Goal: Task Accomplishment & Management: Manage account settings

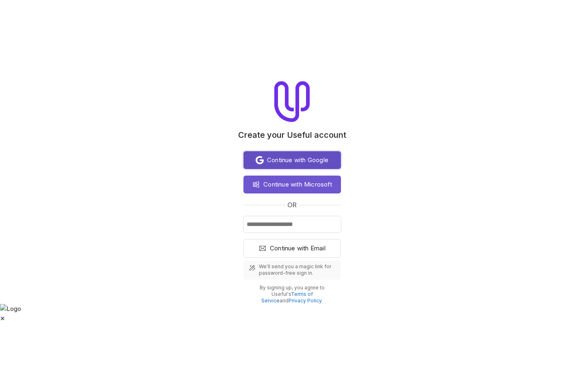
click at [298, 162] on span "Continue with Google" at bounding box center [297, 160] width 61 height 10
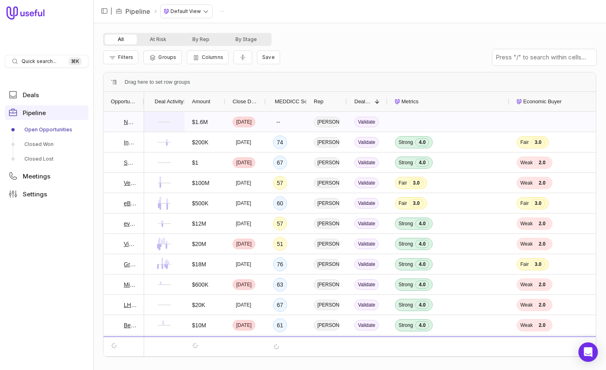
scroll to position [1, 0]
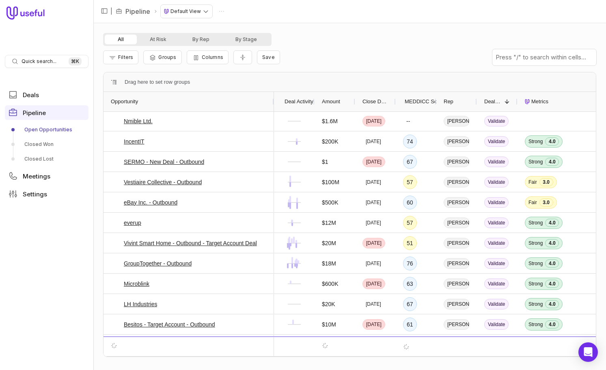
drag, startPoint x: 143, startPoint y: 99, endPoint x: 273, endPoint y: 101, distance: 129.9
click at [273, 101] on div at bounding box center [273, 101] width 3 height 19
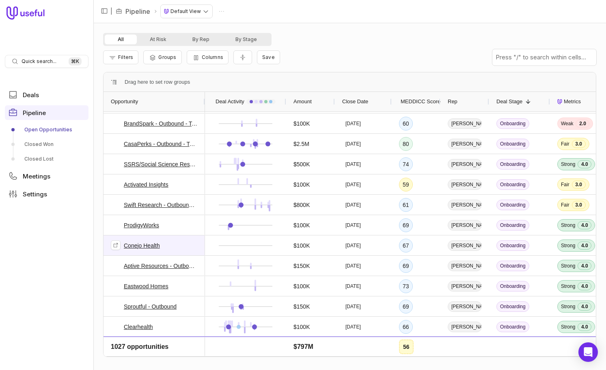
scroll to position [0, 0]
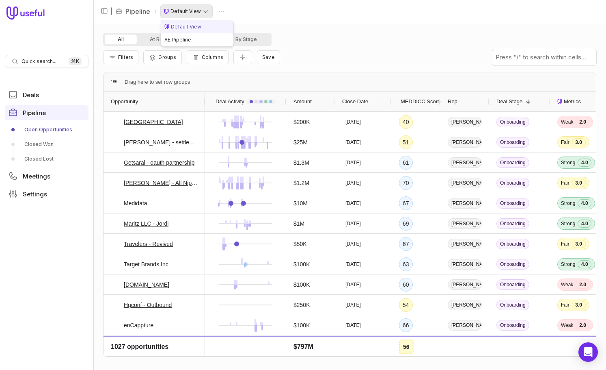
click at [177, 10] on html "Quick search... ⌘ K Deals Pipeline Open Opportunities Closed Won Closed Lost Me…" at bounding box center [303, 185] width 606 height 370
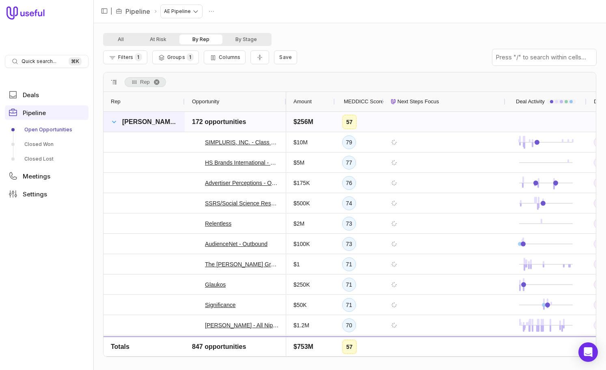
click at [115, 122] on span at bounding box center [114, 122] width 6 height 6
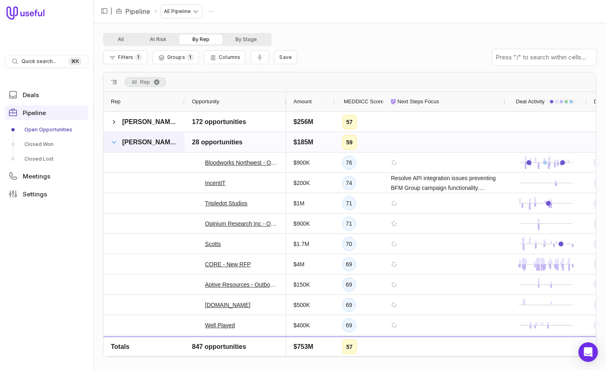
click at [113, 140] on span at bounding box center [114, 142] width 6 height 6
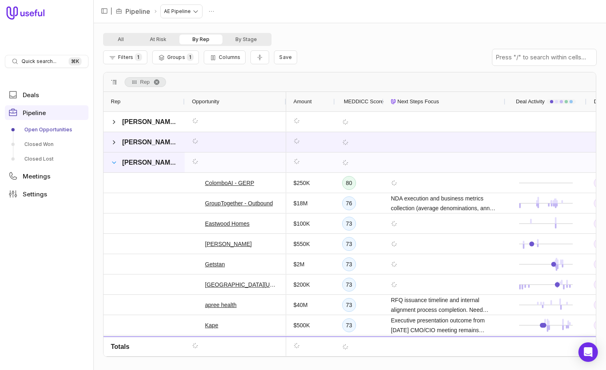
click at [115, 162] on span at bounding box center [114, 162] width 6 height 6
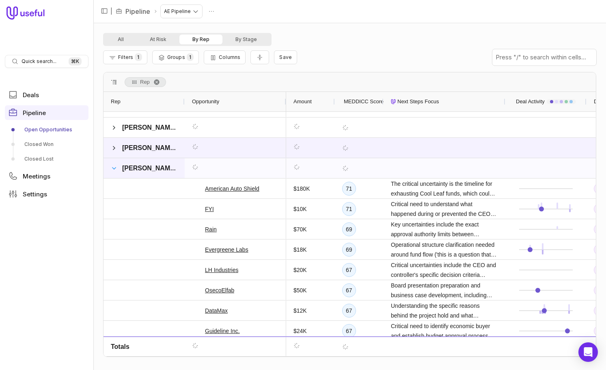
click at [112, 169] on span at bounding box center [114, 168] width 6 height 6
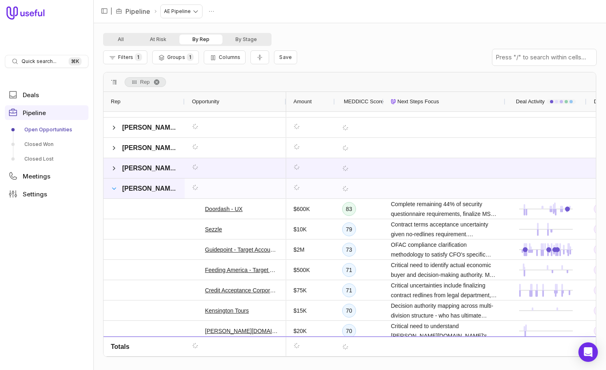
click at [113, 186] on span at bounding box center [114, 188] width 6 height 6
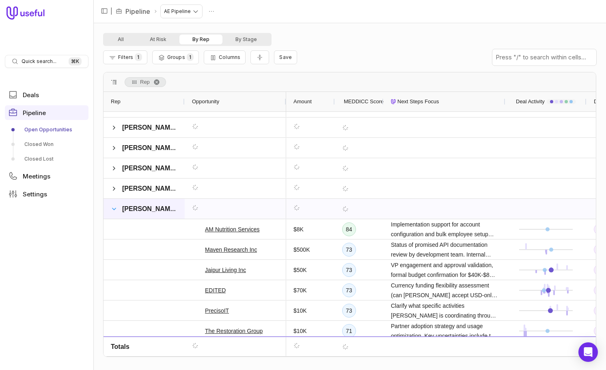
click at [116, 209] on span at bounding box center [114, 208] width 6 height 6
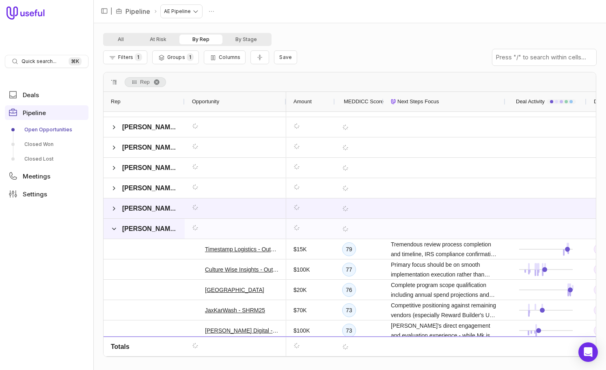
click at [115, 231] on span at bounding box center [114, 228] width 6 height 16
